Goal: Task Accomplishment & Management: Use online tool/utility

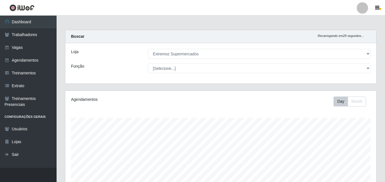
select select "519"
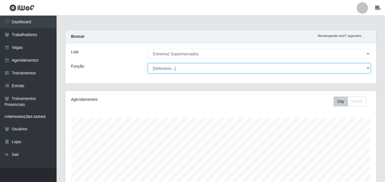
click at [366, 66] on select "[Selecione...] Embalador Embalador + Embalador ++ Operador de Caixa Operador de…" at bounding box center [259, 68] width 223 height 10
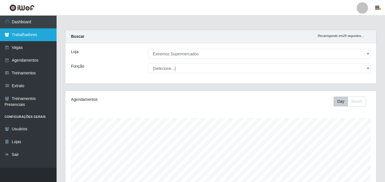
click at [37, 35] on link "Trabalhadores" at bounding box center [28, 34] width 57 height 13
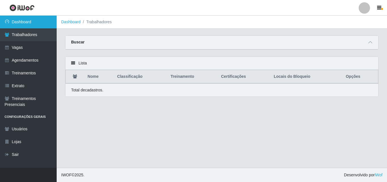
click at [36, 24] on link "Dashboard" at bounding box center [28, 22] width 57 height 13
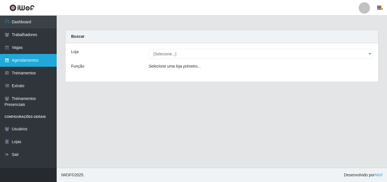
click at [28, 59] on link "Agendamentos" at bounding box center [28, 60] width 57 height 13
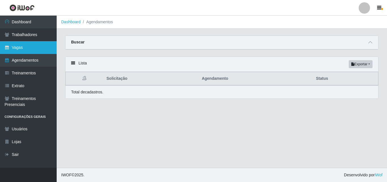
click at [30, 46] on link "Vagas" at bounding box center [28, 47] width 57 height 13
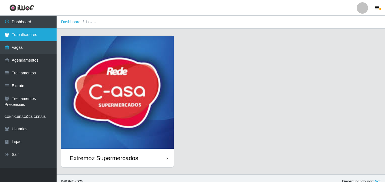
click at [38, 36] on link "Trabalhadores" at bounding box center [28, 34] width 57 height 13
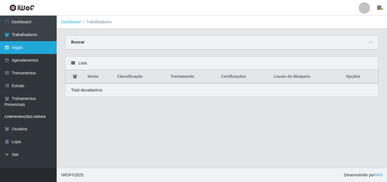
click at [33, 43] on link "Vagas" at bounding box center [28, 47] width 57 height 13
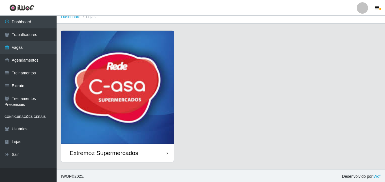
scroll to position [7, 0]
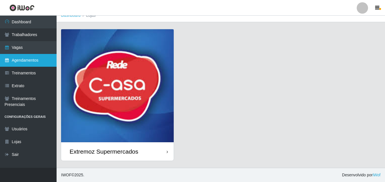
click at [38, 60] on link "Agendamentos" at bounding box center [28, 60] width 57 height 13
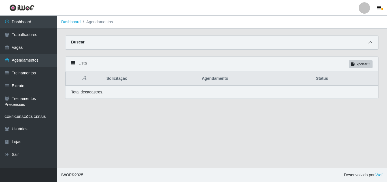
click at [371, 43] on icon at bounding box center [370, 42] width 4 height 4
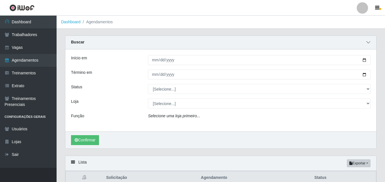
click at [371, 43] on span at bounding box center [368, 42] width 7 height 7
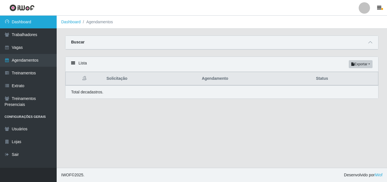
click at [38, 23] on link "Dashboard" at bounding box center [28, 22] width 57 height 13
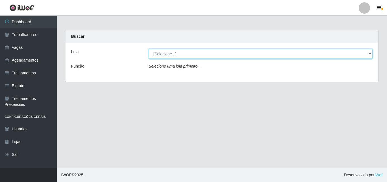
click at [361, 54] on select "[Selecione...] Extremoz Supermercados" at bounding box center [261, 54] width 224 height 10
select select "519"
click at [149, 49] on select "[Selecione...] Extremoz Supermercados" at bounding box center [261, 54] width 224 height 10
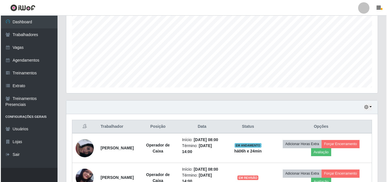
scroll to position [200, 0]
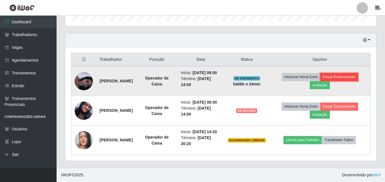
click at [334, 73] on button "Forçar Encerramento" at bounding box center [340, 77] width 38 height 8
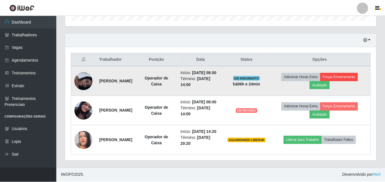
scroll to position [118, 308]
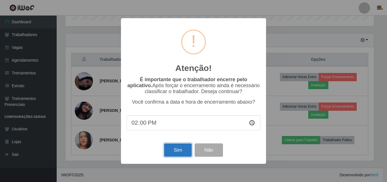
click at [181, 149] on button "Sim" at bounding box center [177, 149] width 27 height 13
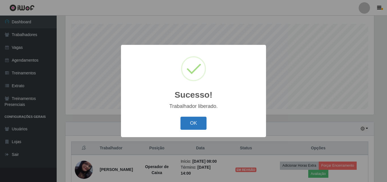
click at [196, 117] on button "OK" at bounding box center [193, 122] width 26 height 13
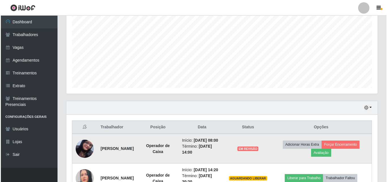
scroll to position [150, 0]
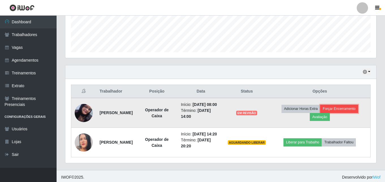
click at [347, 112] on button "Forçar Encerramento" at bounding box center [340, 108] width 38 height 8
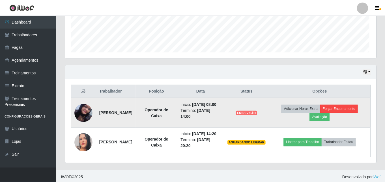
scroll to position [118, 308]
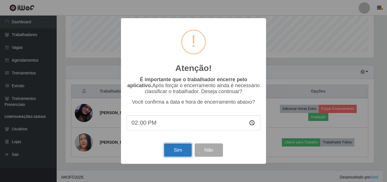
click at [181, 151] on button "Sim" at bounding box center [177, 149] width 27 height 13
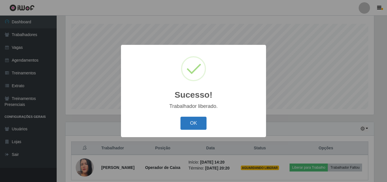
click at [198, 126] on button "OK" at bounding box center [193, 122] width 26 height 13
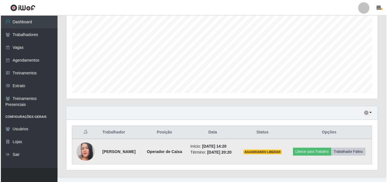
scroll to position [123, 0]
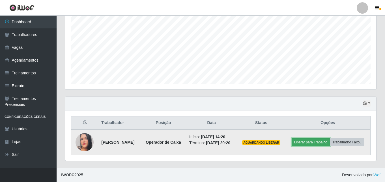
click at [328, 138] on button "Liberar para Trabalho" at bounding box center [311, 142] width 38 height 8
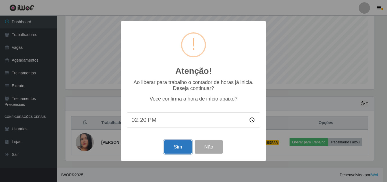
click at [178, 145] on button "Sim" at bounding box center [177, 146] width 27 height 13
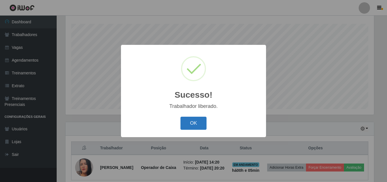
click at [194, 120] on button "OK" at bounding box center [193, 122] width 26 height 13
